Goal: Complete application form: Complete application form

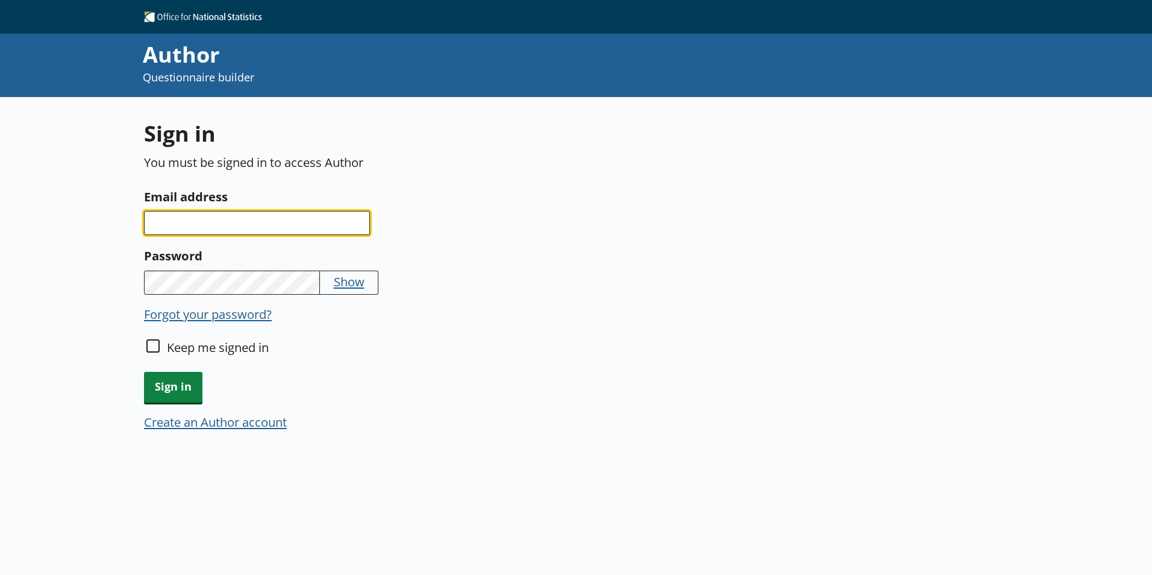
click at [207, 227] on input "Email address" at bounding box center [257, 223] width 226 height 24
type input "isabel.harvey@ons.gov.uk"
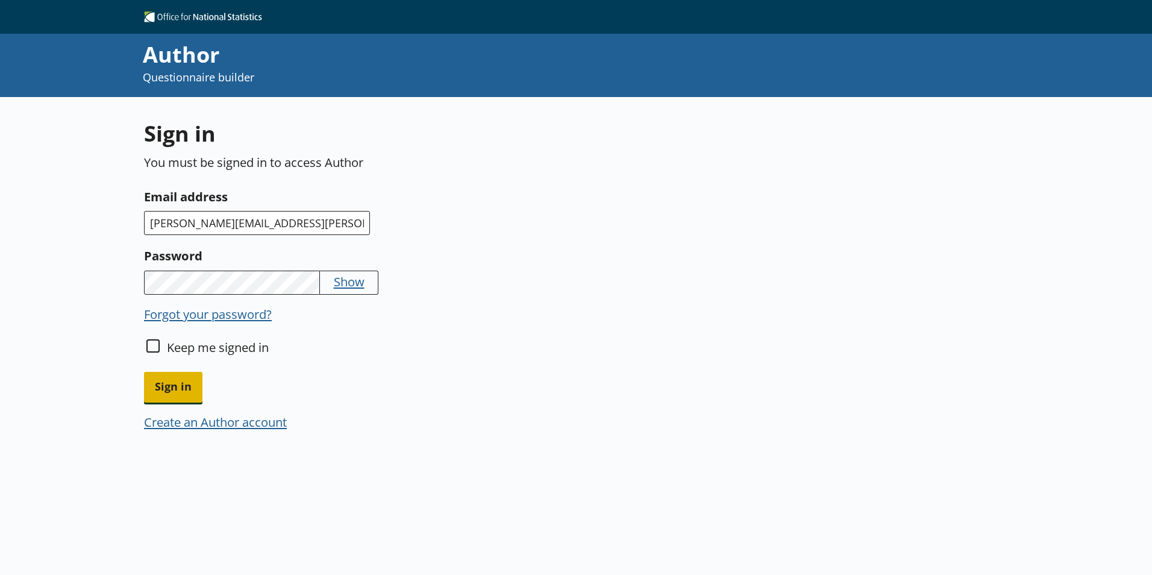
click at [177, 391] on span "Sign in" at bounding box center [173, 387] width 58 height 31
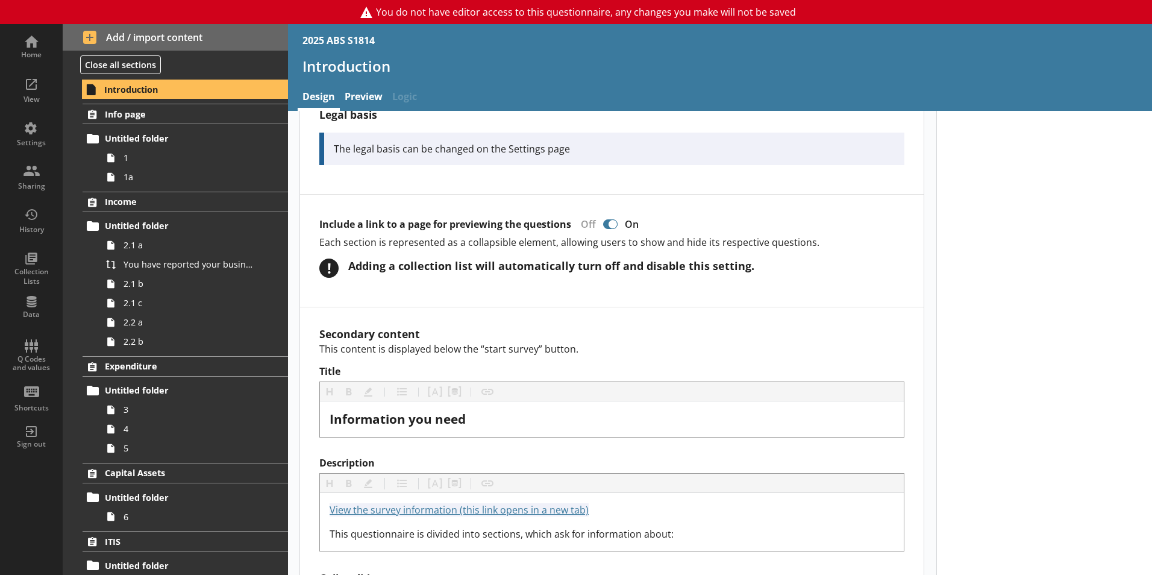
scroll to position [1145, 0]
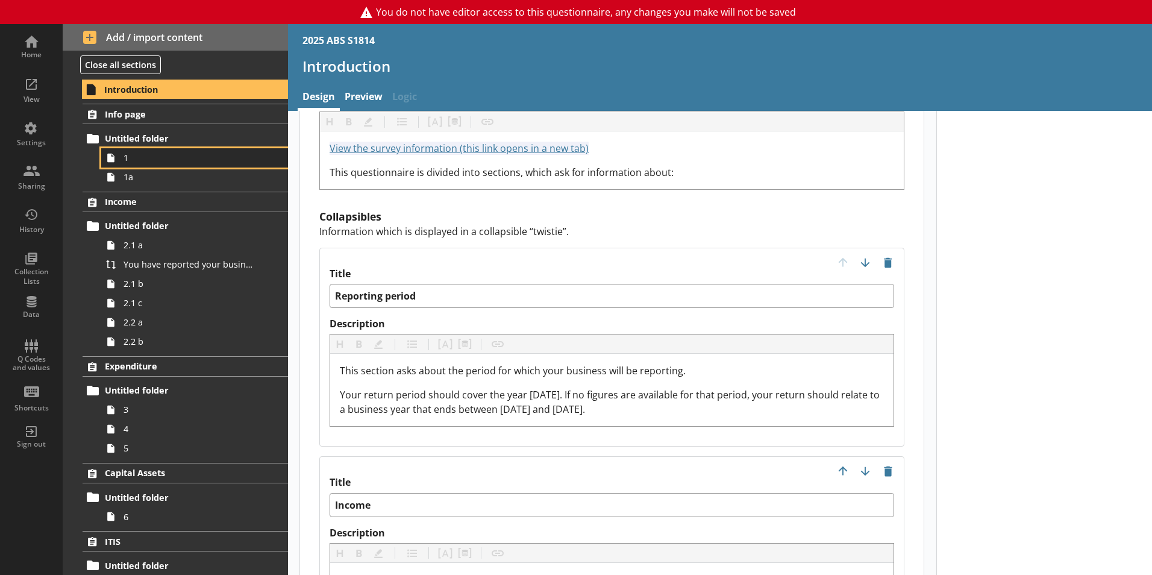
click at [179, 158] on span "1" at bounding box center [191, 157] width 134 height 11
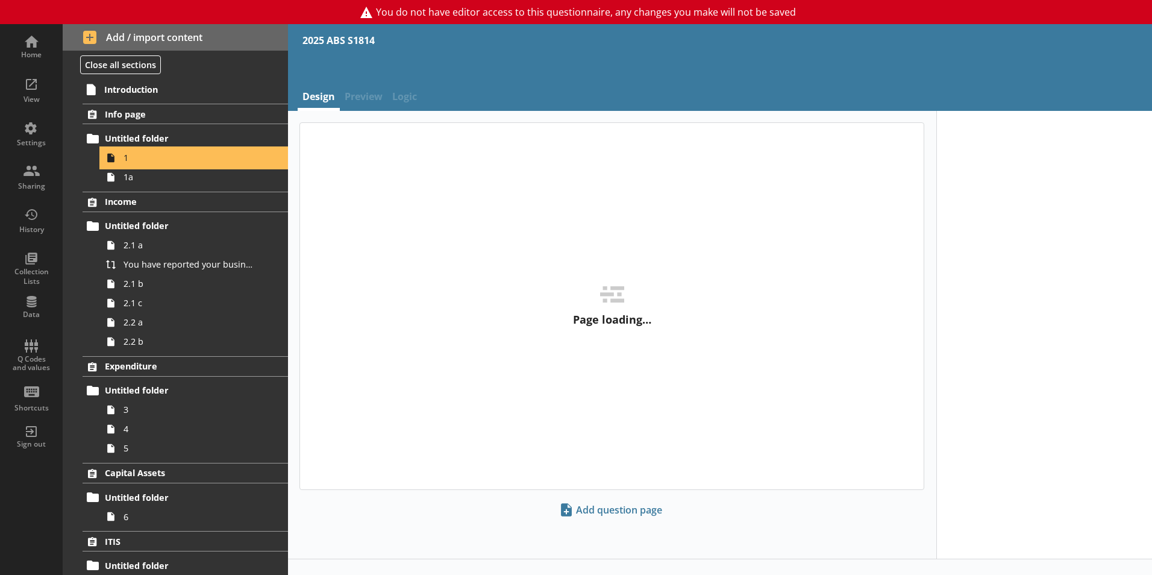
type textarea "x"
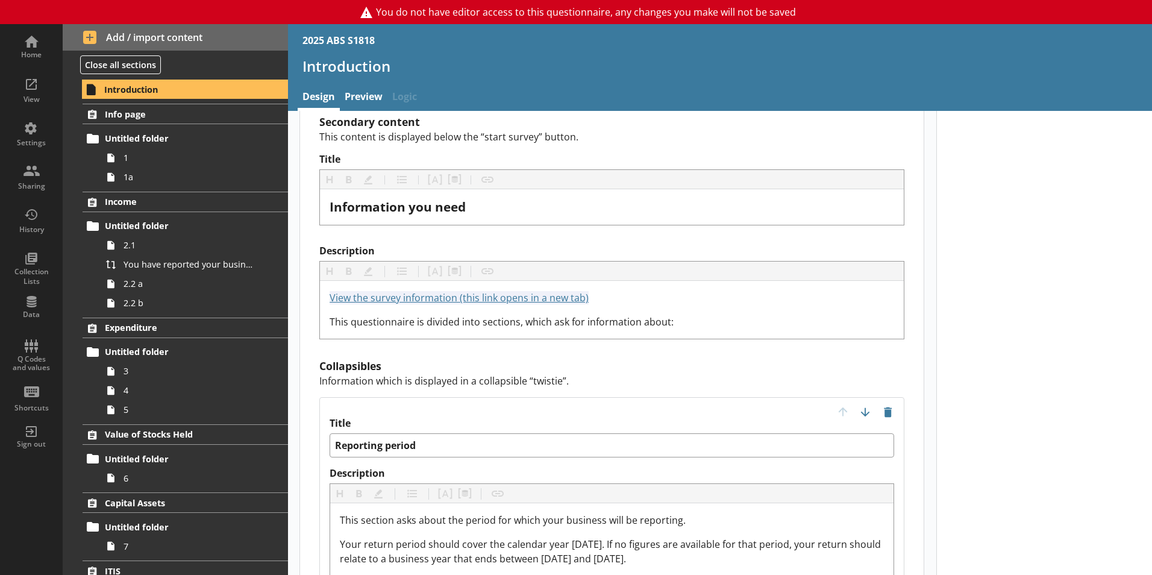
scroll to position [1145, 0]
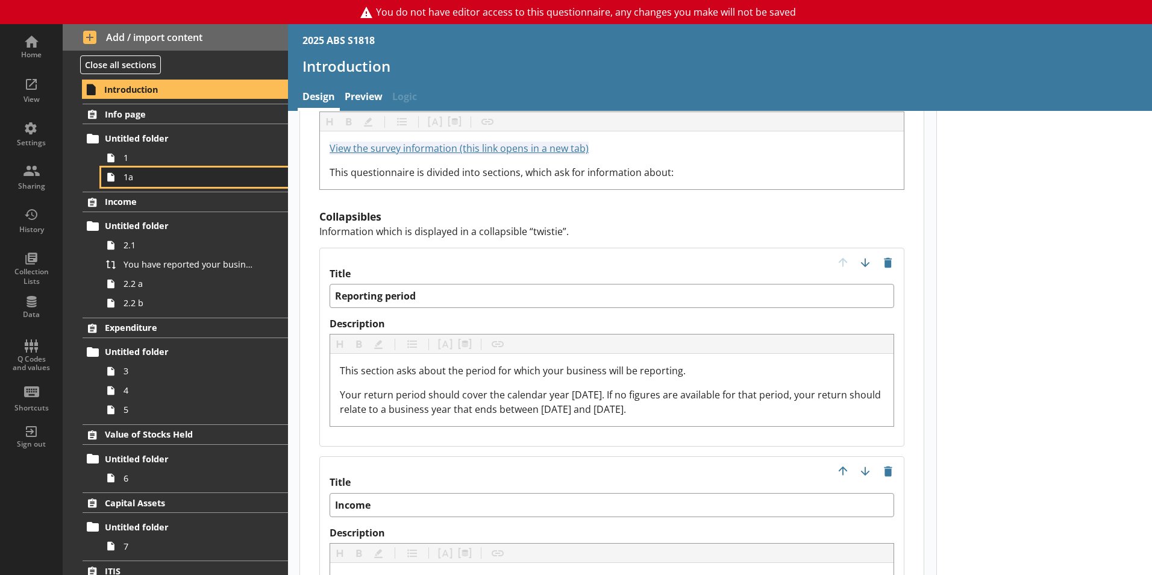
click at [159, 171] on span "1a" at bounding box center [191, 176] width 134 height 11
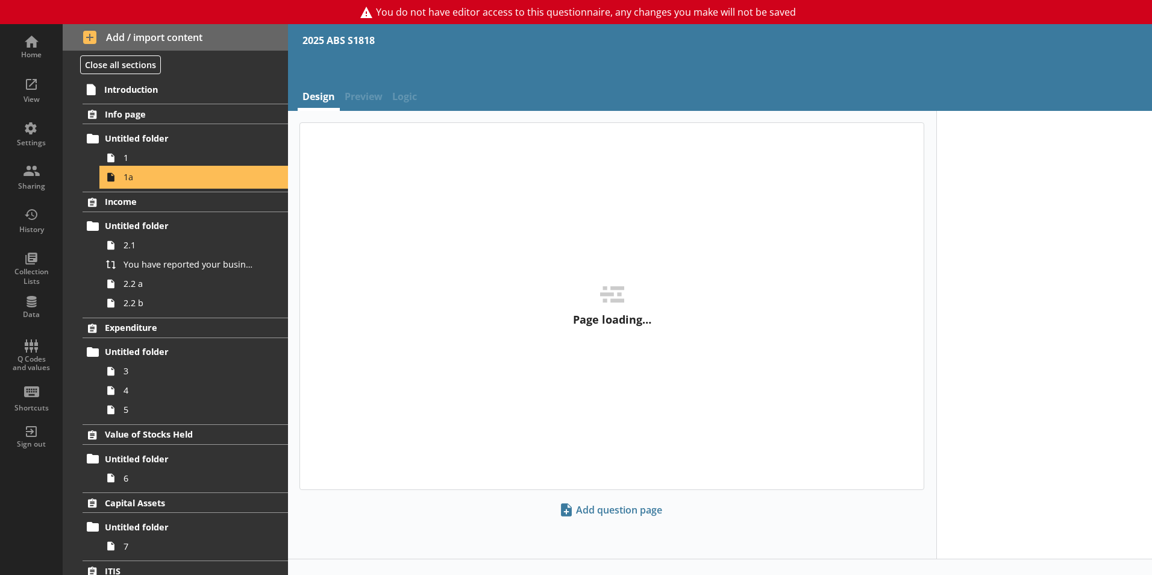
type textarea "x"
select select "ref_p_end_date"
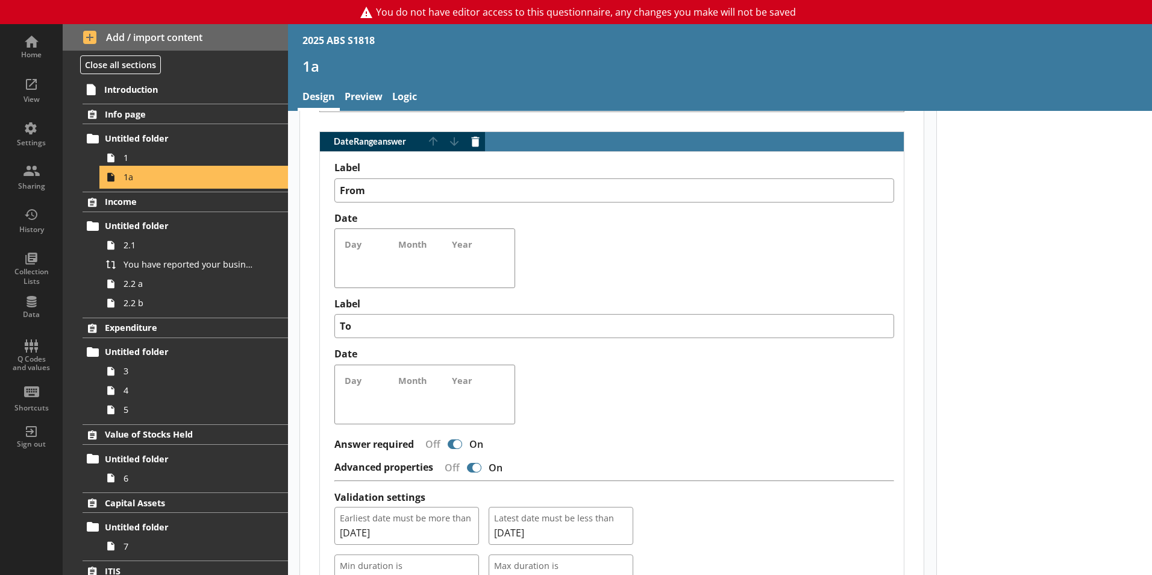
scroll to position [1130, 0]
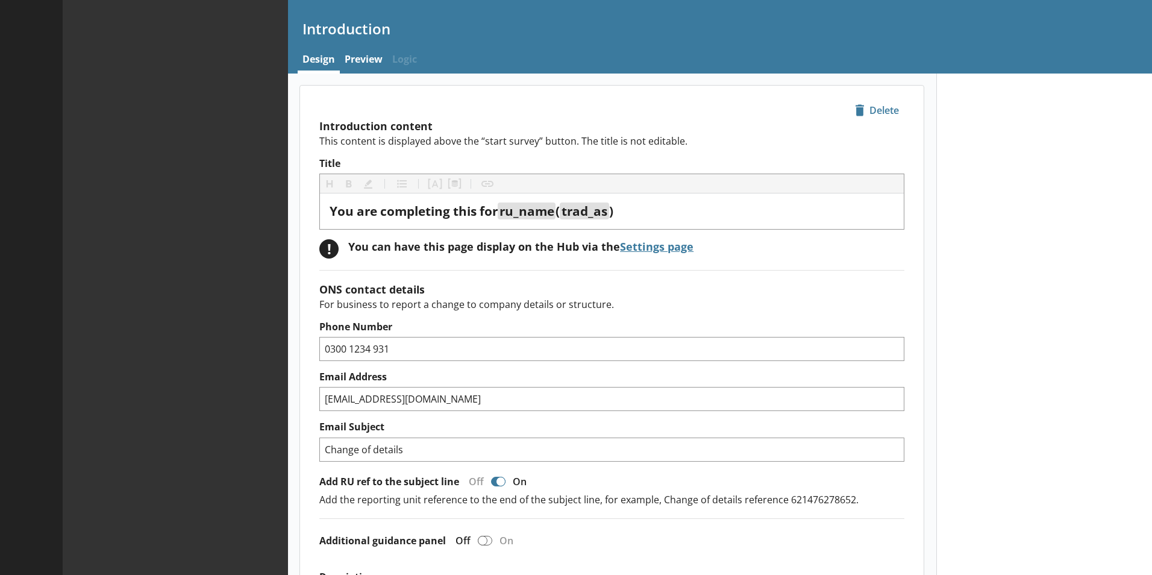
type textarea "x"
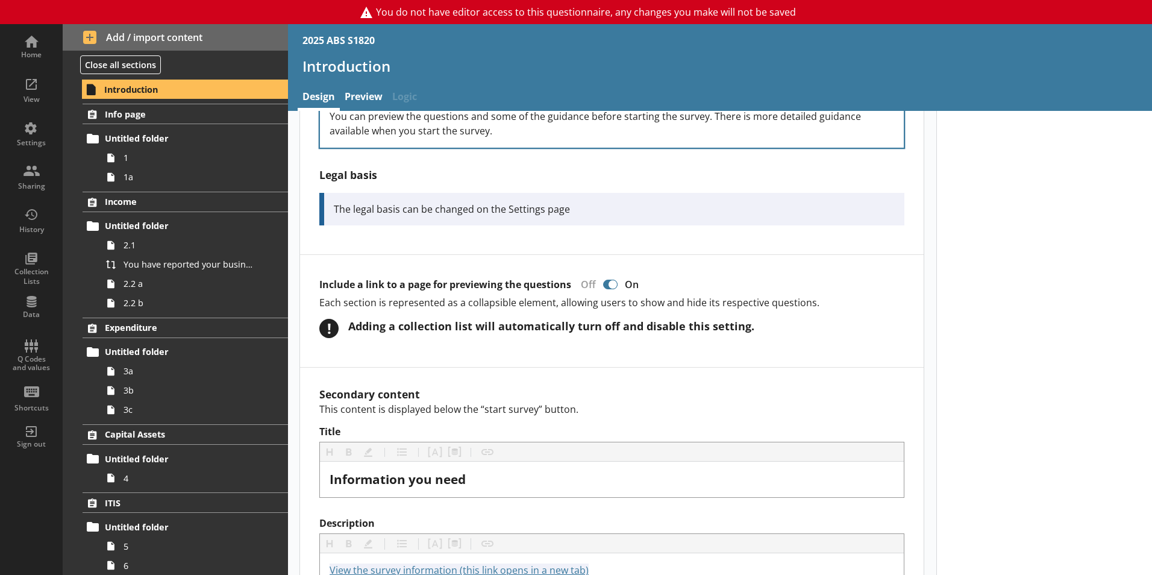
scroll to position [1085, 0]
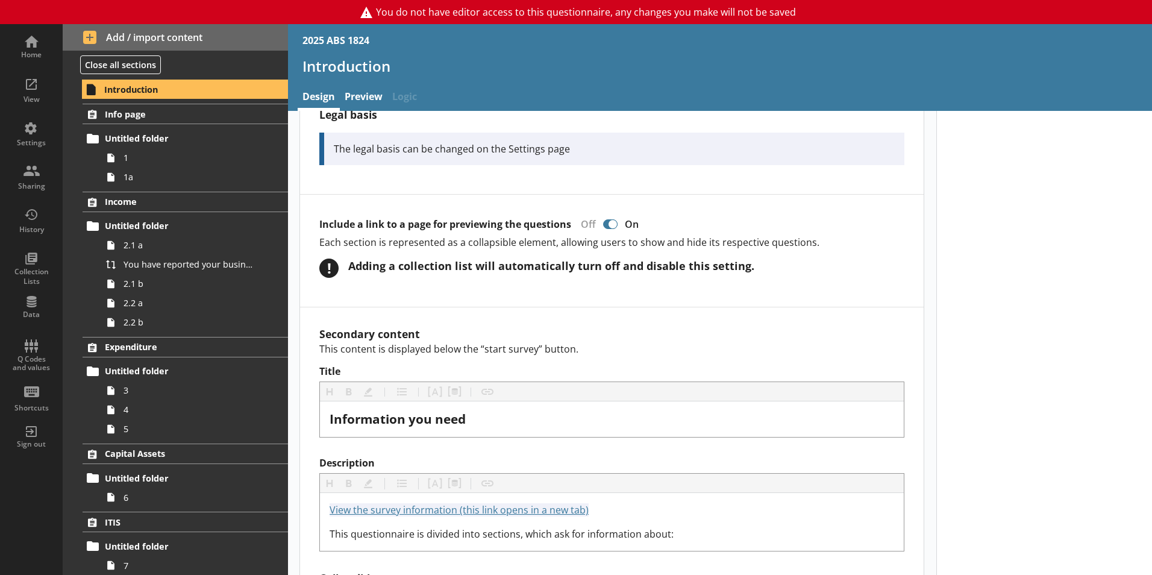
scroll to position [1025, 0]
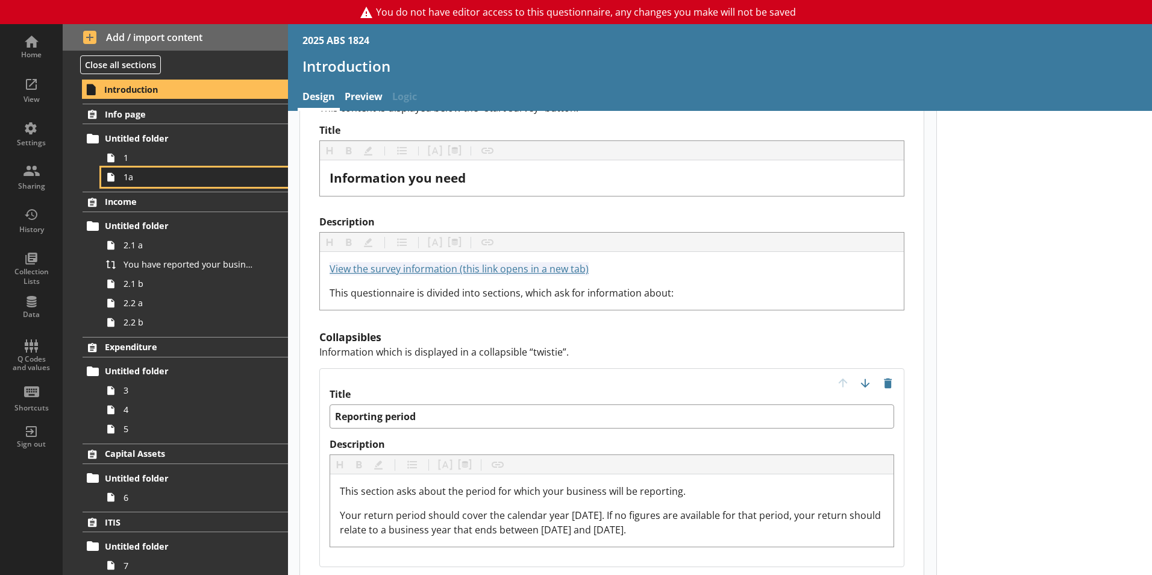
click at [142, 183] on link "1a" at bounding box center [194, 177] width 187 height 19
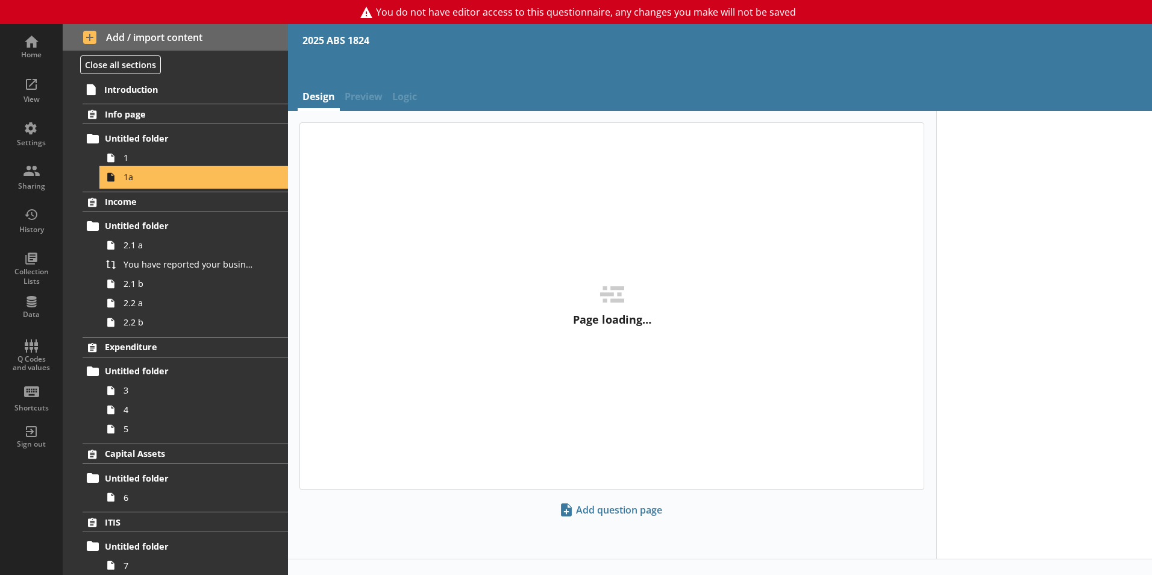
type textarea "x"
select select "ref_p_end_date"
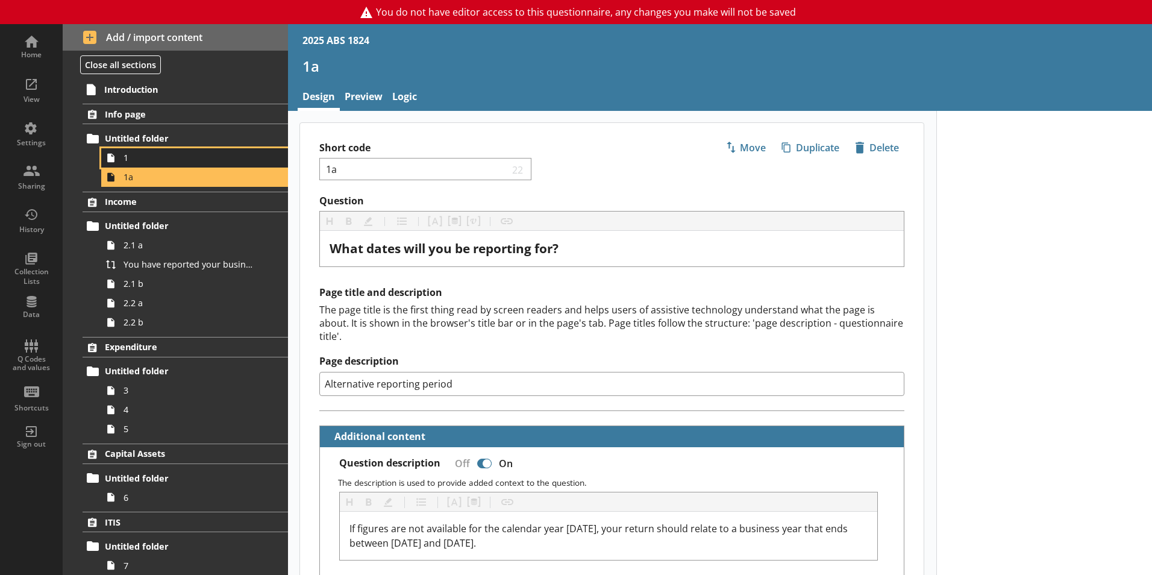
click at [163, 156] on span "1" at bounding box center [191, 157] width 134 height 11
type textarea "x"
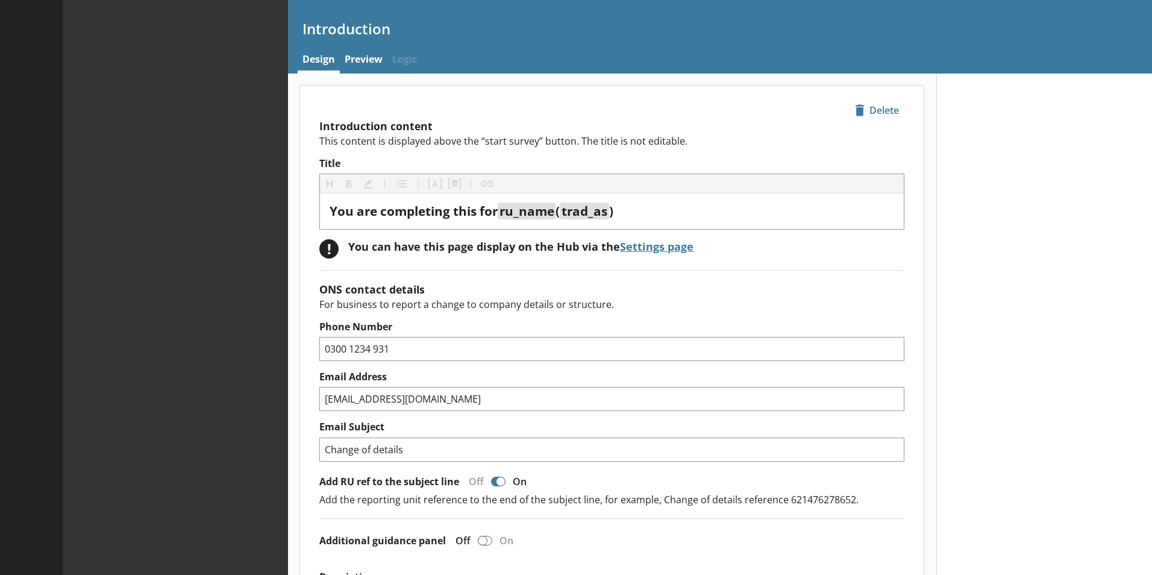
type textarea "x"
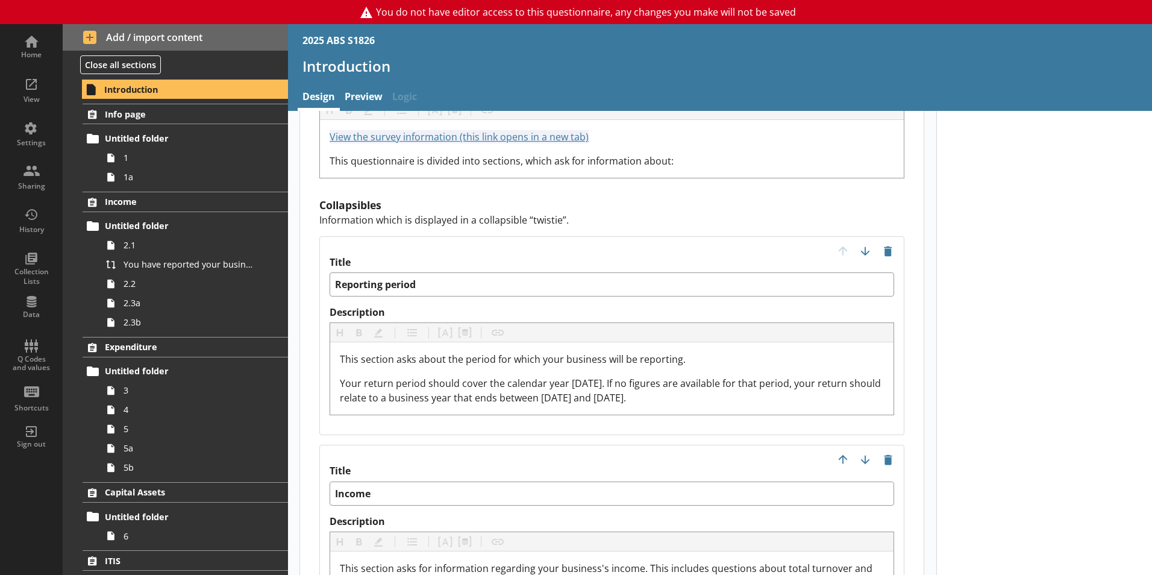
scroll to position [1153, 0]
